Goal: Task Accomplishment & Management: Use online tool/utility

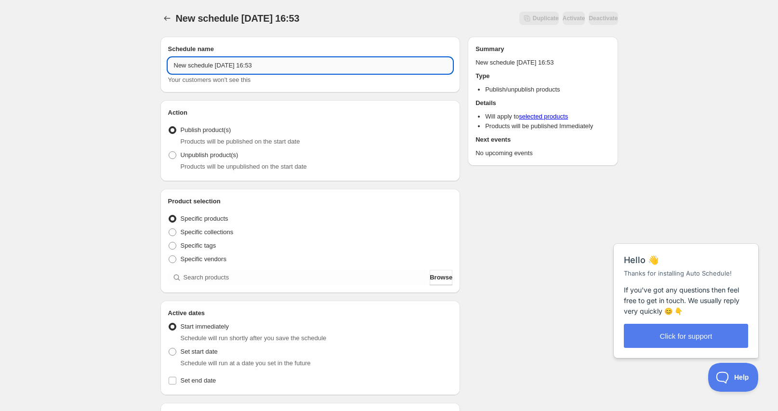
click at [244, 71] on input "New schedule [DATE] 16:53" at bounding box center [310, 65] width 285 height 15
drag, startPoint x: 286, startPoint y: 65, endPoint x: 86, endPoint y: 61, distance: 200.0
click at [86, 61] on div "New schedule [DATE] 16:53. This page is ready New schedule [DATE] 16:53 Duplica…" at bounding box center [389, 367] width 778 height 734
type input "Summer Set"
click at [178, 155] on label "Unpublish product(s)" at bounding box center [203, 154] width 70 height 13
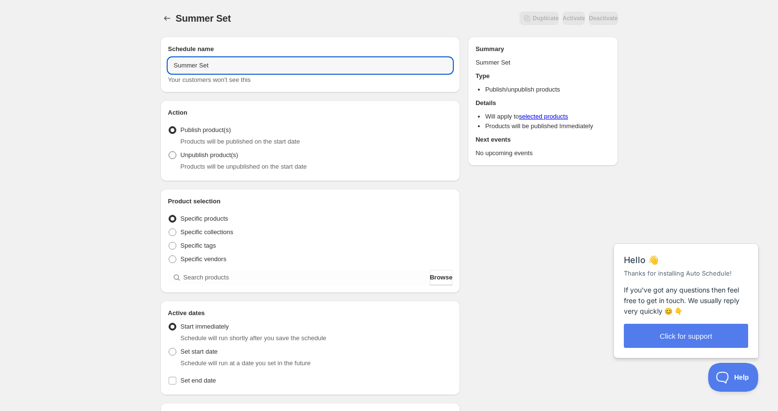
click at [169, 152] on input "Unpublish product(s)" at bounding box center [169, 151] width 0 height 0
radio input "true"
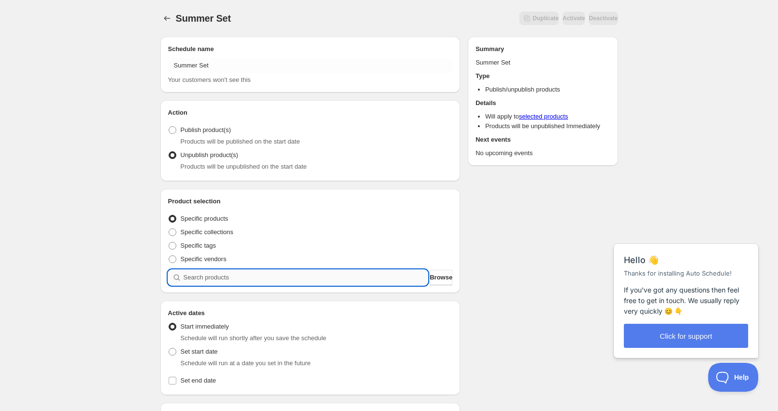
click at [215, 279] on input "search" at bounding box center [306, 277] width 245 height 15
type input "s"
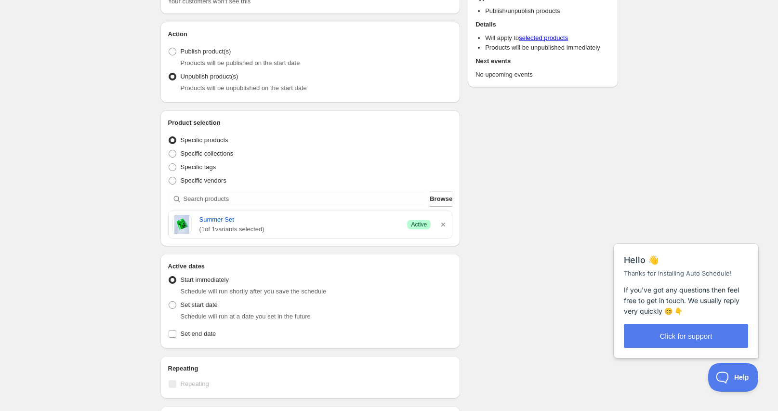
scroll to position [96, 0]
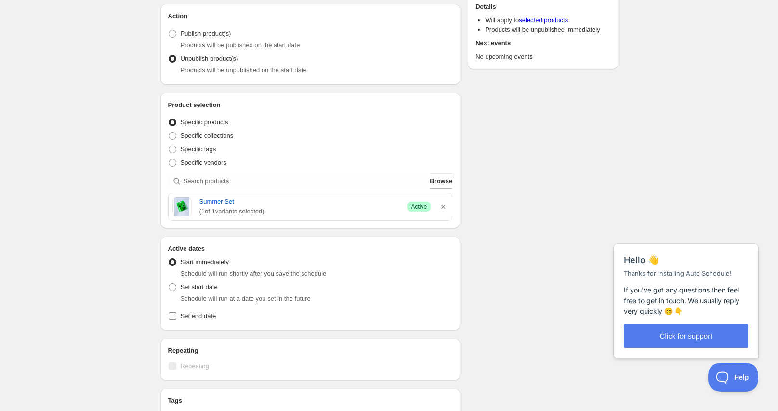
click at [188, 316] on span "Set end date" at bounding box center [199, 315] width 36 height 7
click at [176, 316] on input "Set end date" at bounding box center [173, 316] width 8 height 8
checkbox input "true"
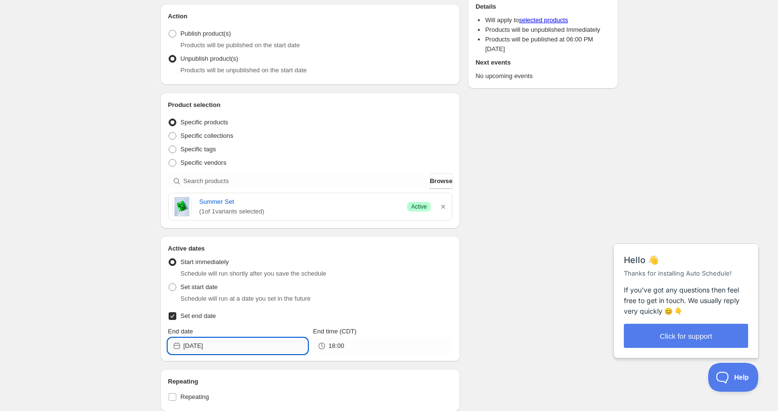
click at [261, 347] on input "[DATE]" at bounding box center [246, 345] width 124 height 15
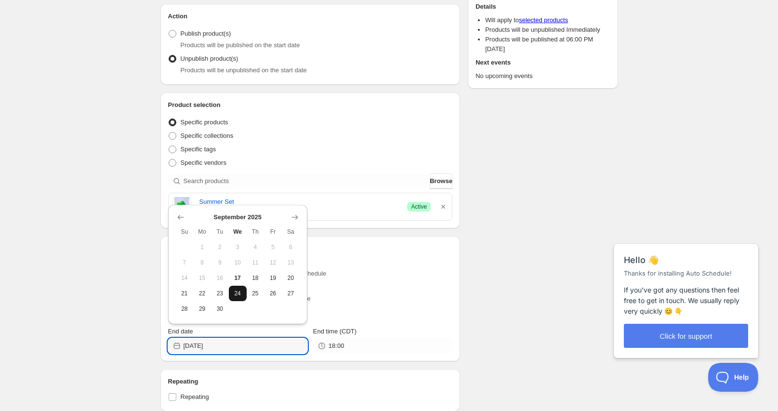
click at [239, 292] on span "24" at bounding box center [238, 294] width 10 height 8
type input "[DATE]"
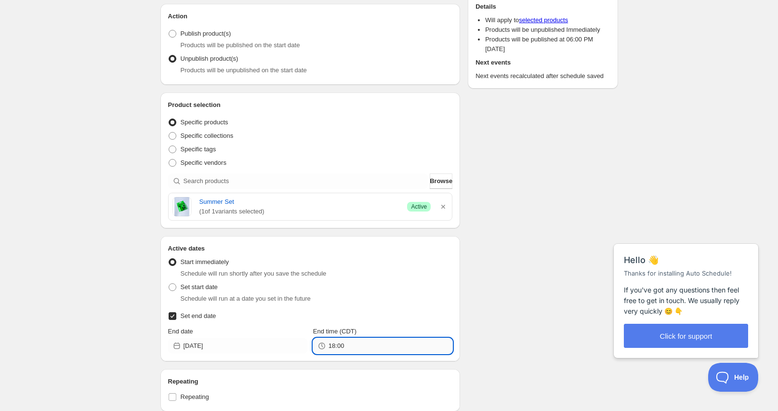
click at [377, 348] on input "18:00" at bounding box center [391, 345] width 124 height 15
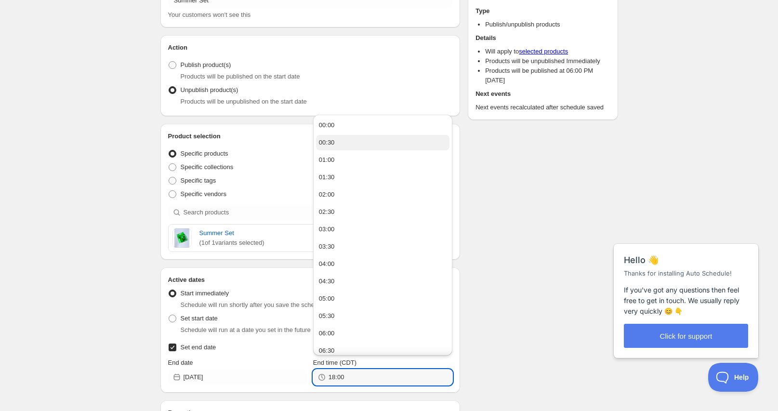
scroll to position [48, 0]
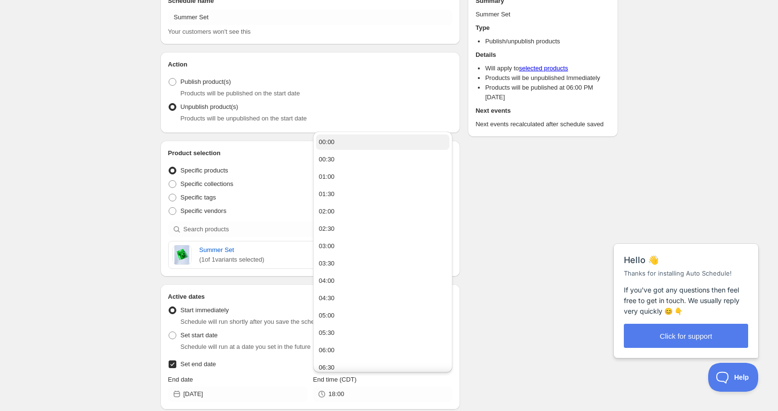
click at [340, 146] on button "00:00" at bounding box center [382, 141] width 133 height 15
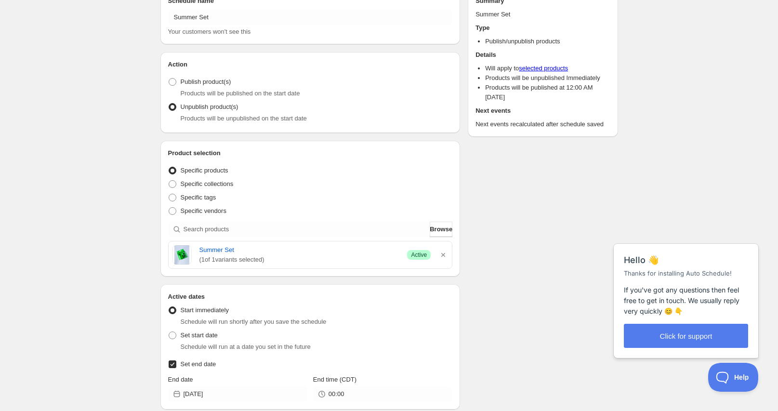
click at [532, 295] on div "Schedule name Summer Set Your customers won't see this Action Action Publish pr…" at bounding box center [386, 354] width 466 height 747
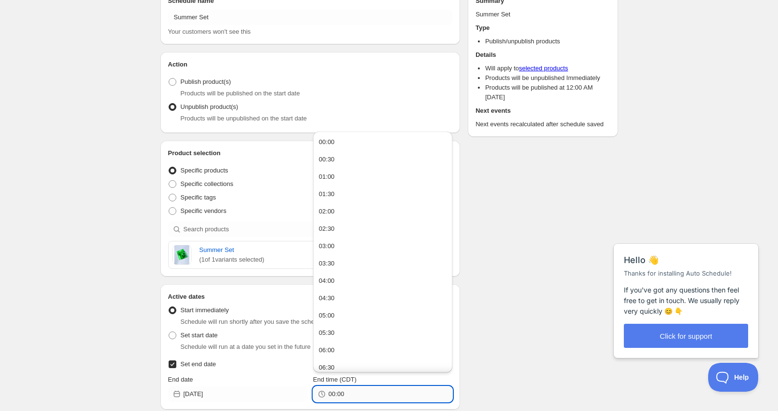
click at [402, 396] on input "00:00" at bounding box center [391, 393] width 124 height 15
click at [344, 255] on button "06:00" at bounding box center [382, 253] width 133 height 15
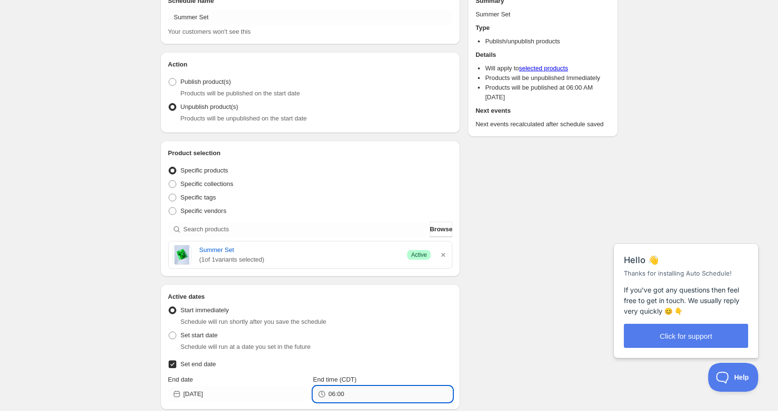
click at [345, 398] on input "06:00" at bounding box center [391, 393] width 124 height 15
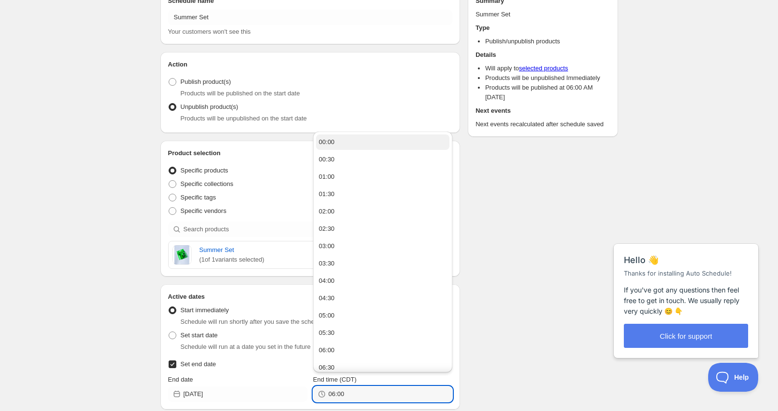
click at [351, 146] on button "00:00" at bounding box center [382, 141] width 133 height 15
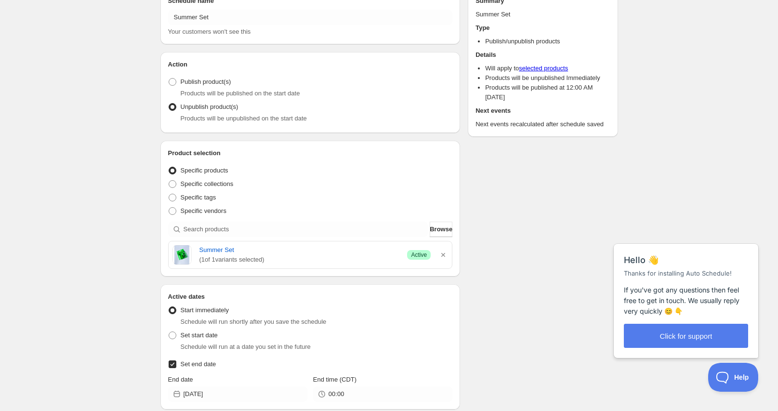
click at [521, 273] on div "Schedule name Summer Set Your customers won't see this Action Action Publish pr…" at bounding box center [386, 354] width 466 height 747
click at [348, 400] on input "00:00" at bounding box center [391, 393] width 124 height 15
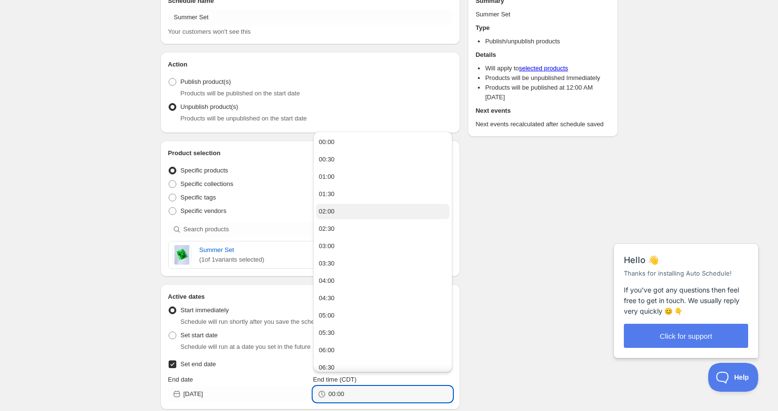
click at [366, 213] on button "02:00" at bounding box center [382, 211] width 133 height 15
type input "02:00"
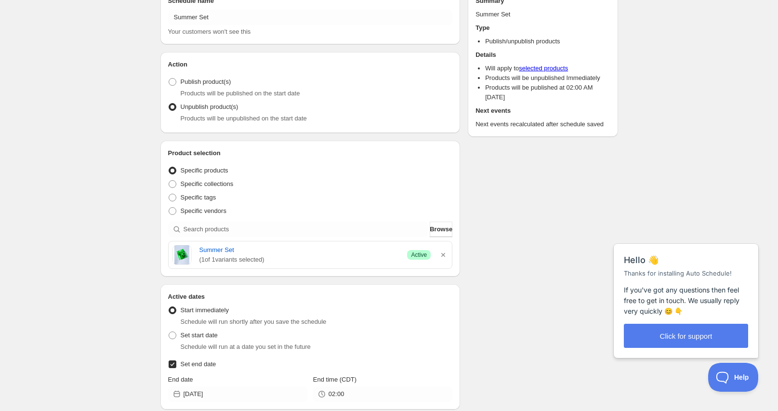
click at [537, 271] on div "Schedule name Summer Set Your customers won't see this Action Action Publish pr…" at bounding box center [386, 354] width 466 height 747
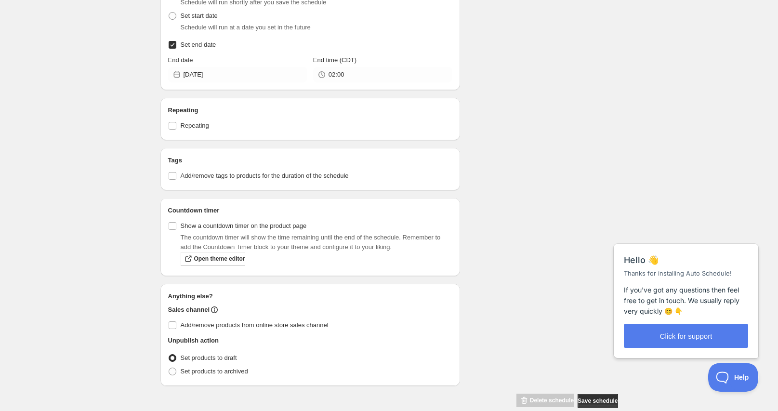
scroll to position [383, 0]
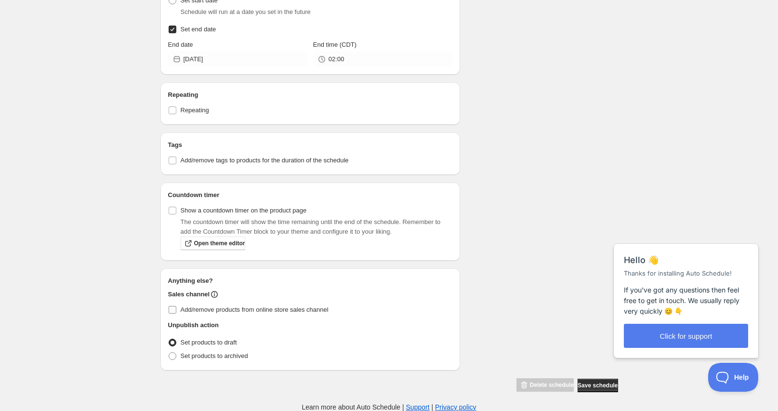
click at [300, 310] on span "Add/remove products from online store sales channel" at bounding box center [255, 309] width 148 height 7
click at [176, 310] on input "Add/remove products from online store sales channel" at bounding box center [173, 310] width 8 height 8
click at [300, 310] on span "Add/remove products from online store sales channel" at bounding box center [255, 309] width 148 height 7
click at [176, 310] on input "Add/remove products from online store sales channel" at bounding box center [173, 310] width 8 height 8
checkbox input "false"
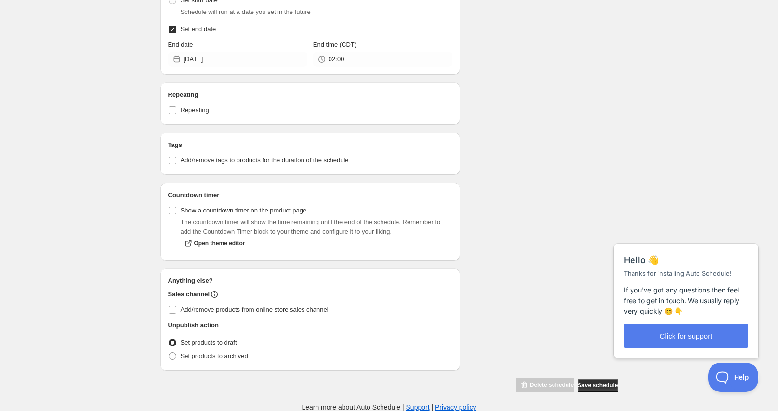
click at [515, 200] on div "Schedule name Summer Set Your customers won't see this Action Action Publish pr…" at bounding box center [386, 19] width 466 height 747
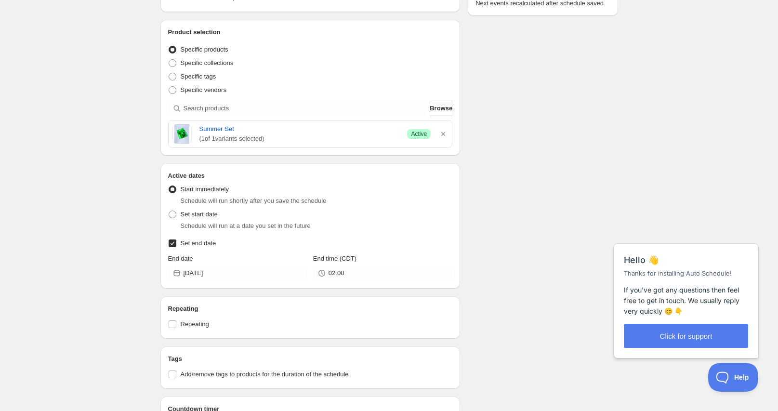
scroll to position [142, 0]
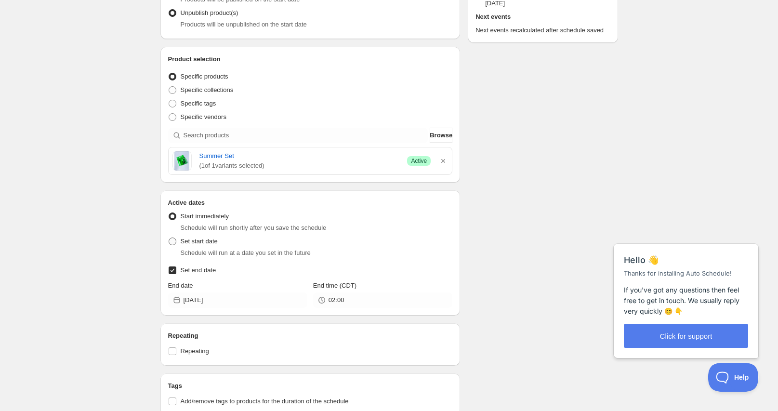
click at [170, 240] on span at bounding box center [173, 242] width 8 height 8
click at [169, 238] on input "Set start date" at bounding box center [169, 238] width 0 height 0
radio input "true"
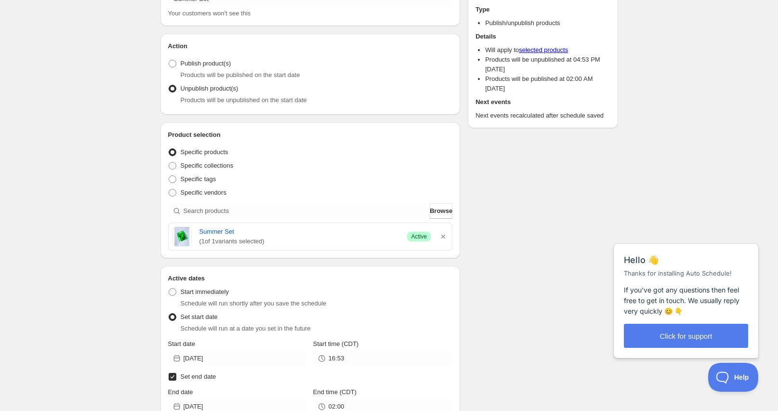
scroll to position [0, 0]
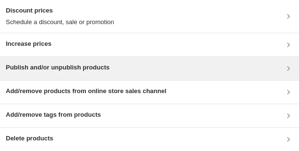
click at [100, 62] on div "Publish and/or unpublish products" at bounding box center [149, 68] width 299 height 23
